Goal: Task Accomplishment & Management: Manage account settings

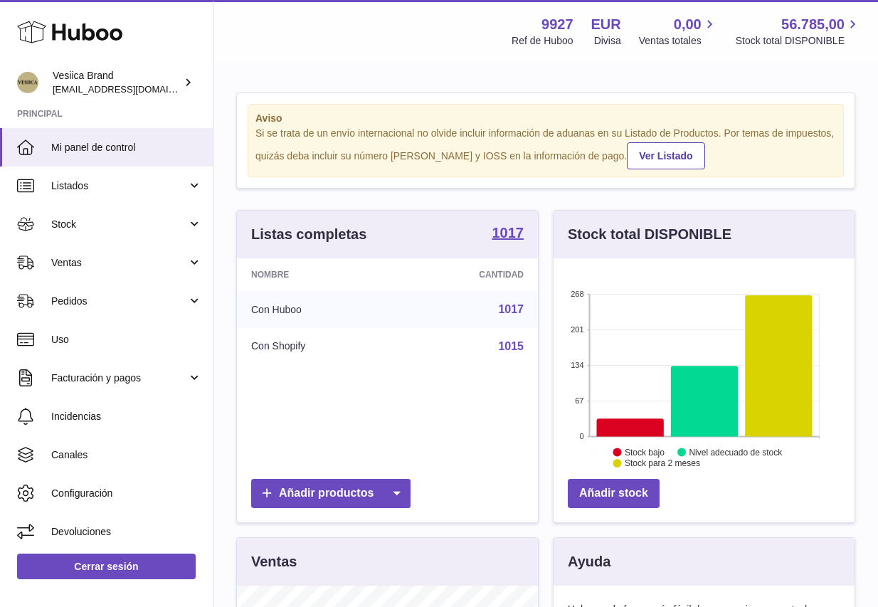
scroll to position [222, 301]
click at [90, 260] on span "Ventas" at bounding box center [119, 263] width 136 height 14
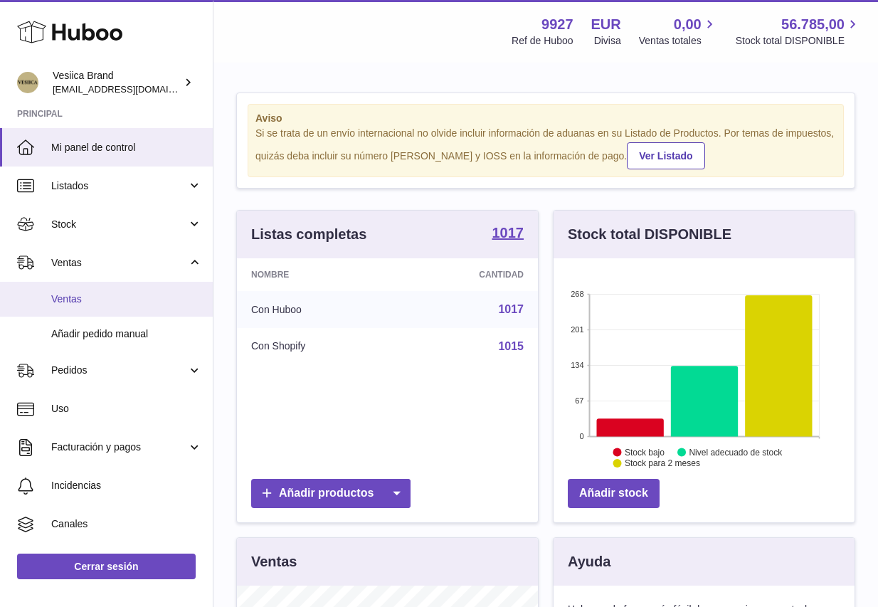
click at [85, 292] on span "Ventas" at bounding box center [126, 299] width 151 height 14
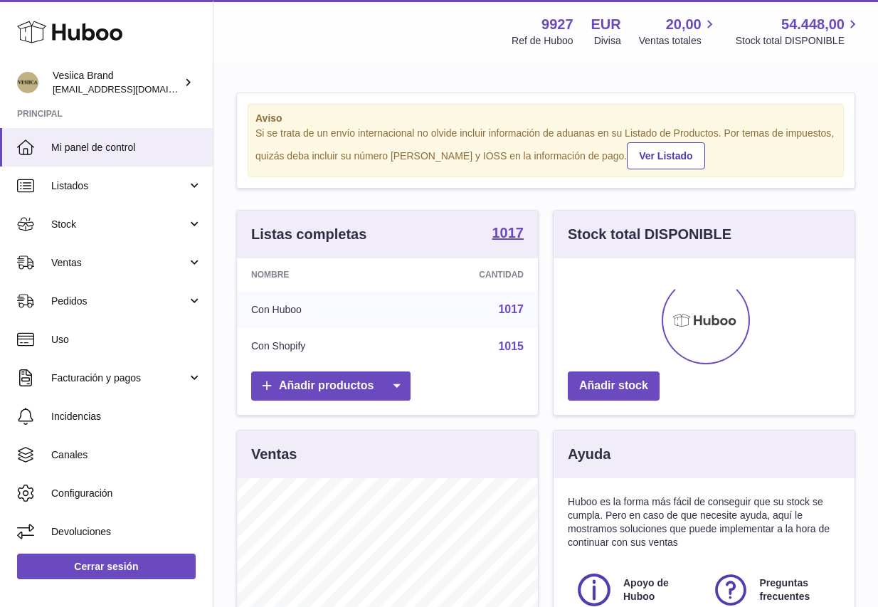
scroll to position [222, 301]
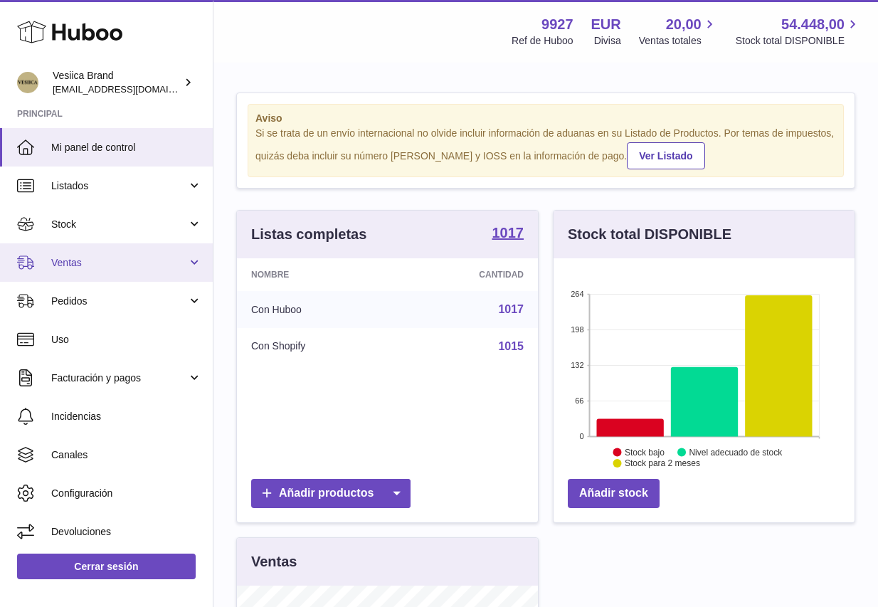
click at [85, 275] on link "Ventas" at bounding box center [106, 262] width 213 height 38
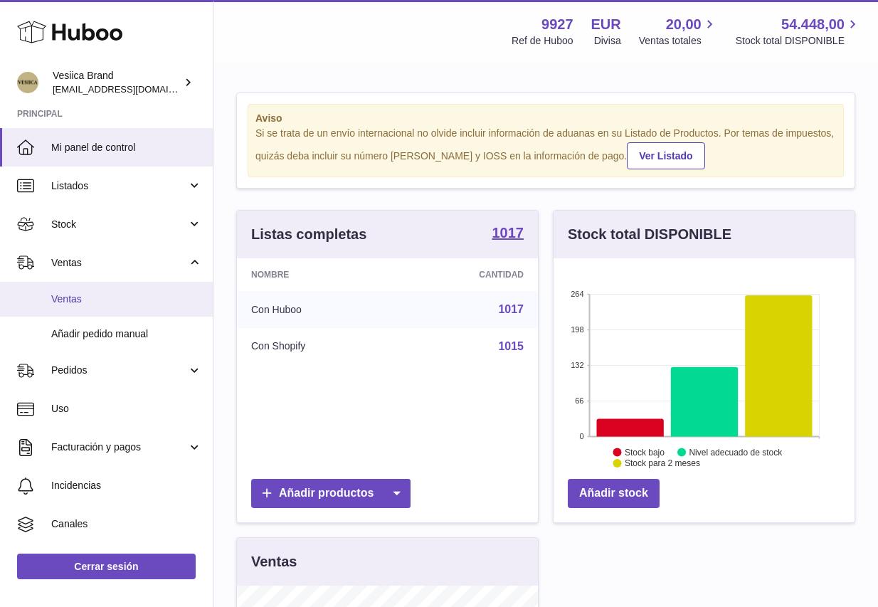
click at [80, 299] on span "Ventas" at bounding box center [126, 299] width 151 height 14
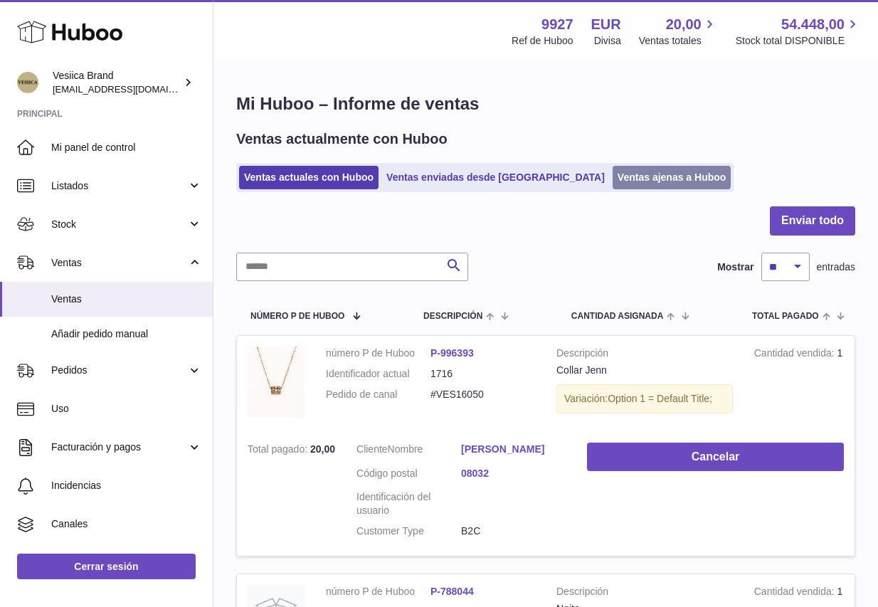
click at [613, 181] on link "Ventas ajenas a Huboo" at bounding box center [672, 177] width 119 height 23
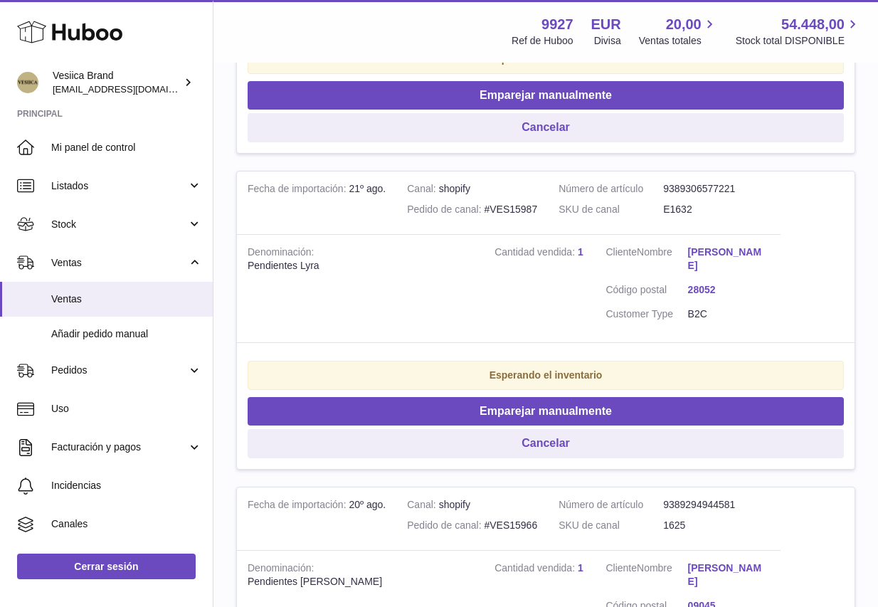
scroll to position [903, 0]
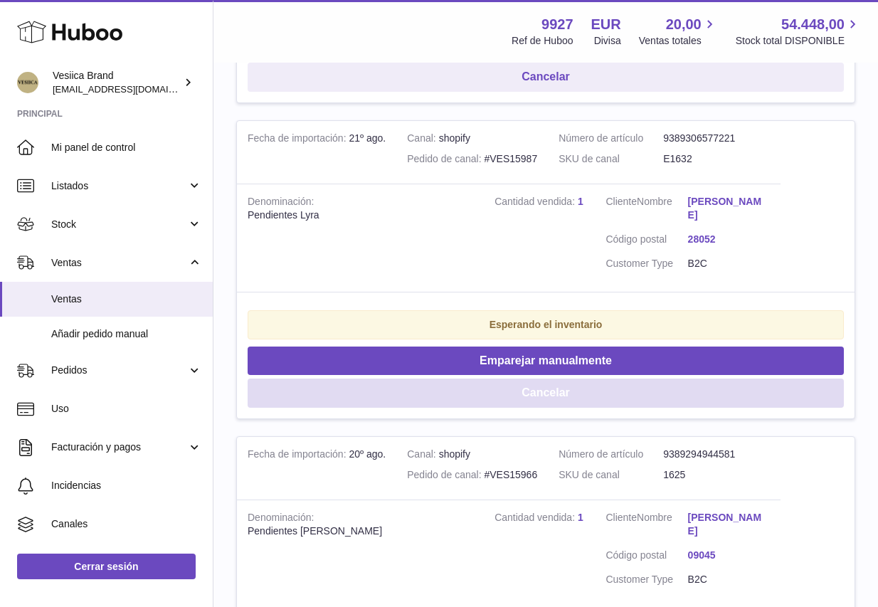
click at [458, 379] on button "Cancelar" at bounding box center [546, 393] width 596 height 29
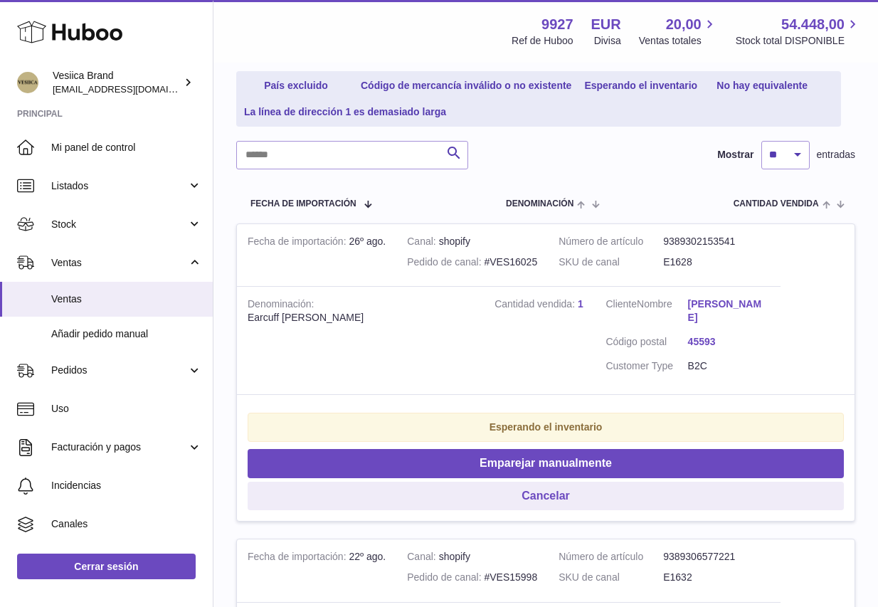
scroll to position [6, 0]
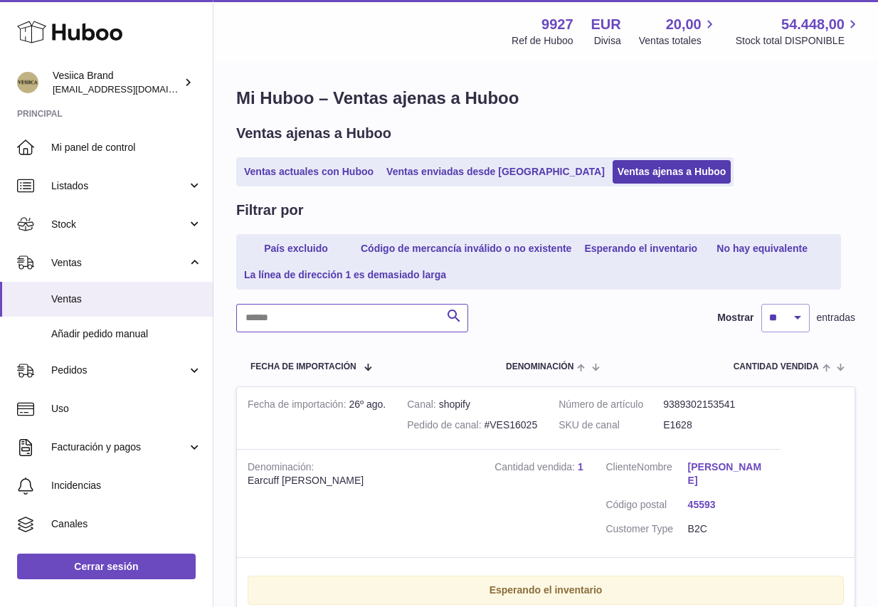
click at [379, 313] on input "text" at bounding box center [352, 318] width 232 height 28
paste input "**********"
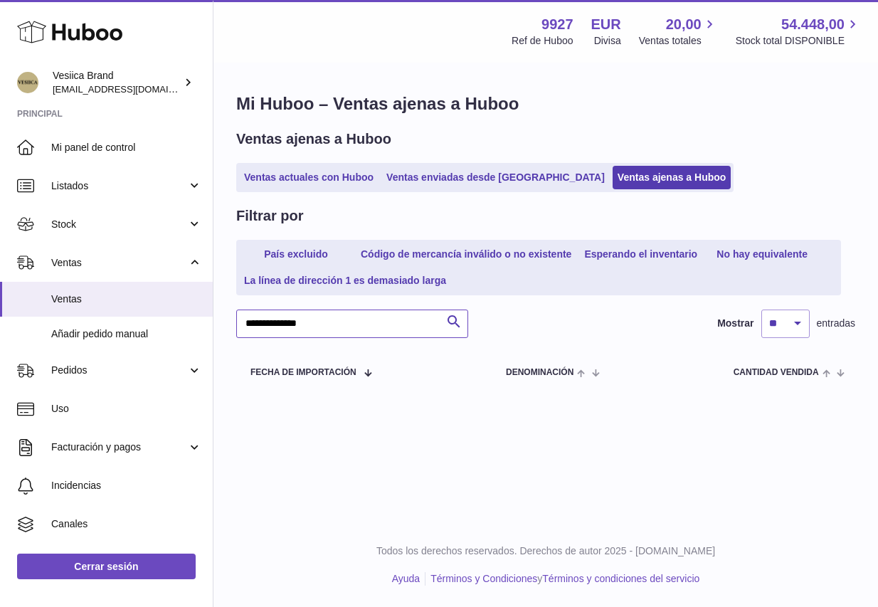
type input "**********"
